Goal: Navigation & Orientation: Find specific page/section

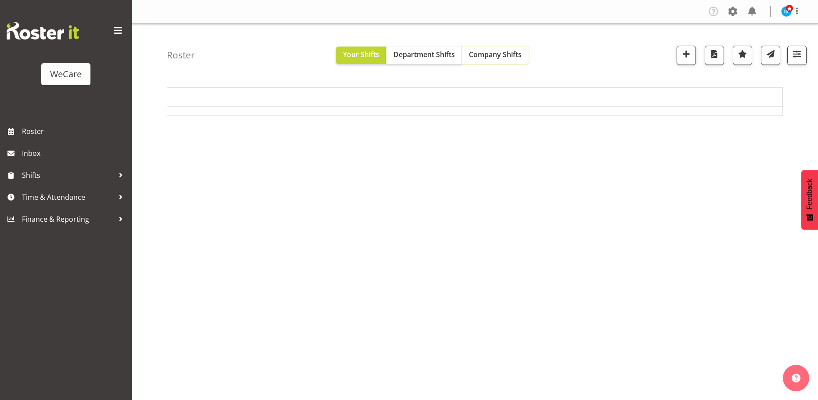
click at [493, 49] on button "Company Shifts" at bounding box center [495, 56] width 67 height 18
click at [429, 51] on span "Department Shifts" at bounding box center [423, 55] width 61 height 10
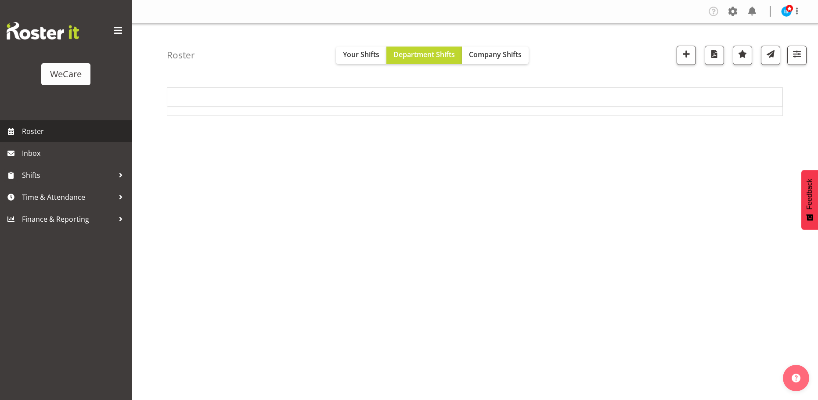
click at [53, 126] on span "Roster" at bounding box center [74, 131] width 105 height 13
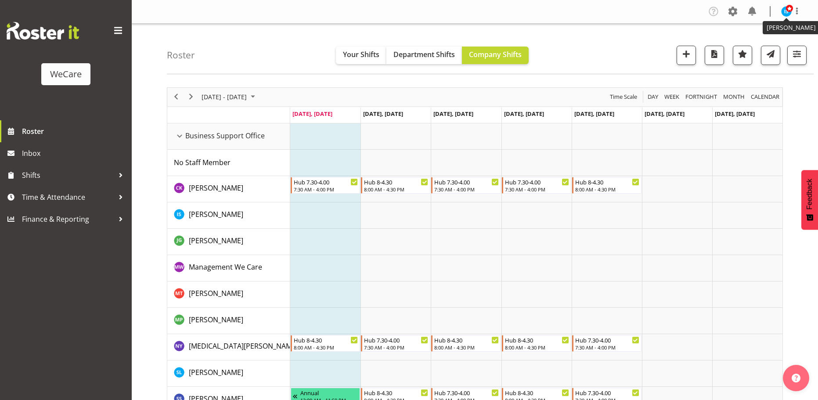
click at [788, 8] on span at bounding box center [789, 8] width 7 height 7
click at [748, 43] on link "Log Out" at bounding box center [760, 46] width 84 height 16
